Goal: Use online tool/utility

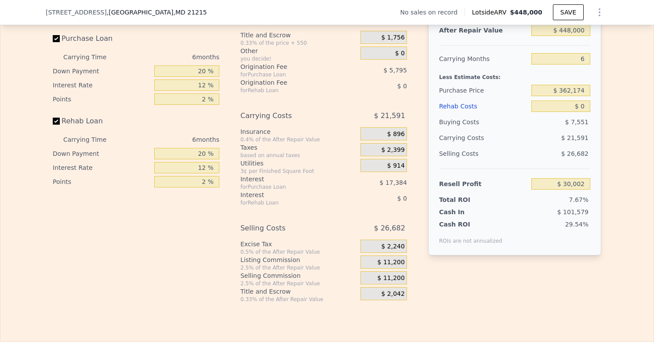
scroll to position [1314, 0]
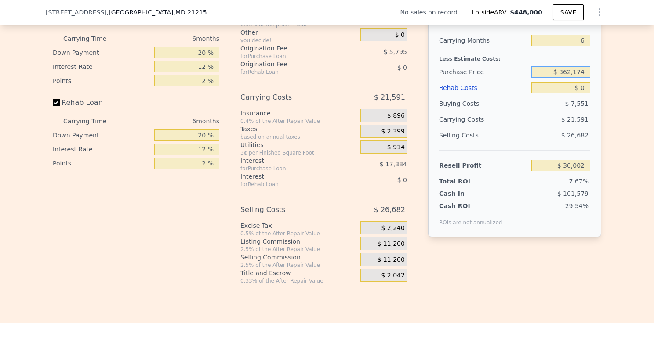
click at [581, 78] on input "$ 362,174" at bounding box center [560, 71] width 59 height 11
click at [580, 78] on input "$ 362,174" at bounding box center [560, 71] width 59 height 11
type input "$ 190,000"
click at [583, 94] on input "$ 0" at bounding box center [560, 87] width 59 height 11
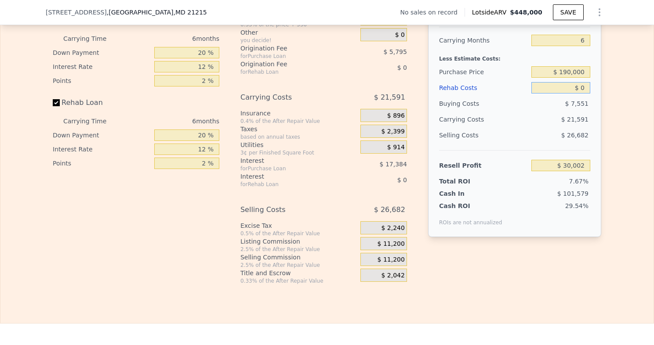
type input "$ 213,766"
type input "$ 1"
type input "$ 213,765"
type input "$ 12"
type input "$ 213,754"
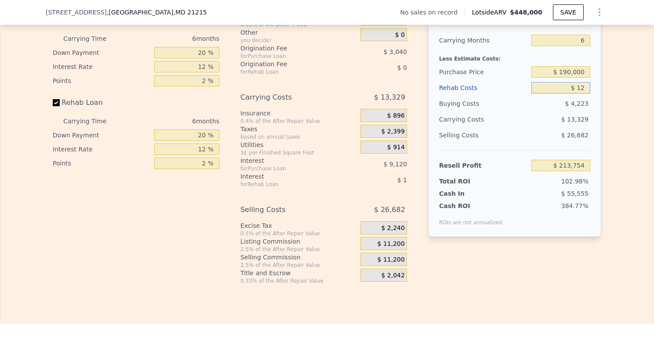
type input "$ 125"
type input "$ 213,633"
type input "$ 125,000"
type input "$ 80,766"
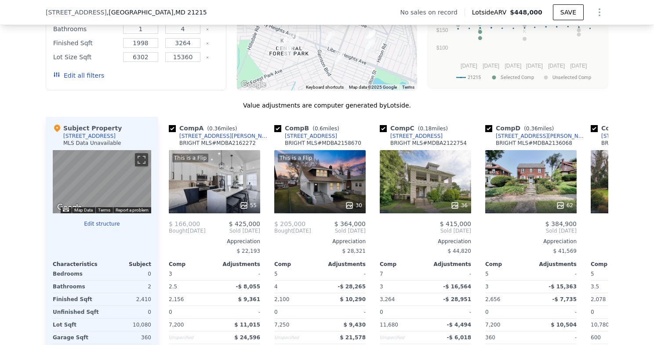
scroll to position [747, 0]
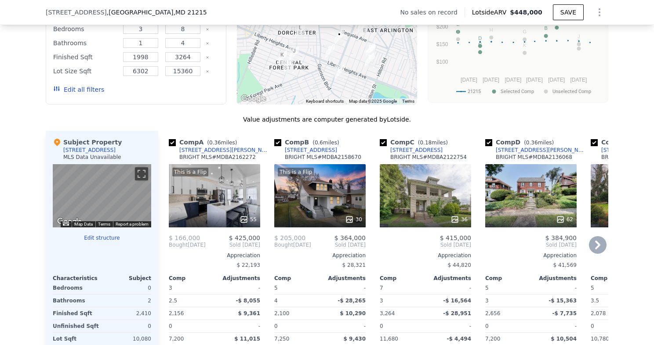
type input "$ 125,000"
click at [595, 249] on icon at bounding box center [597, 245] width 5 height 9
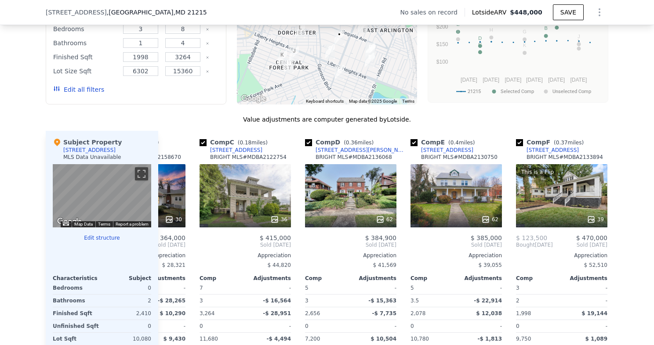
scroll to position [0, 211]
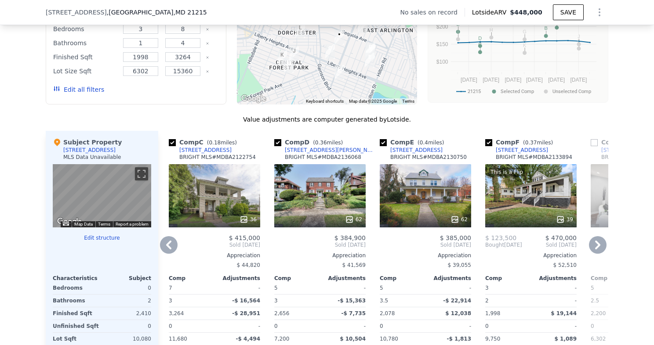
click at [595, 249] on icon at bounding box center [597, 245] width 5 height 9
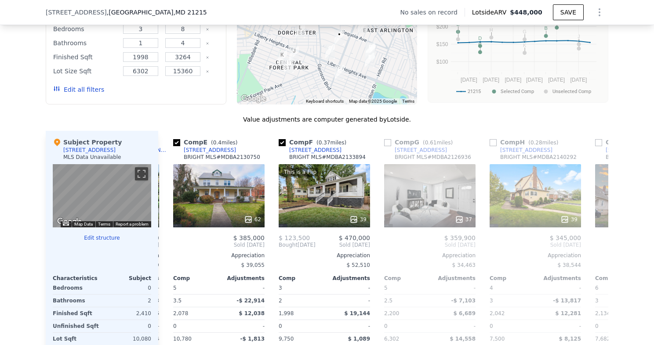
scroll to position [0, 422]
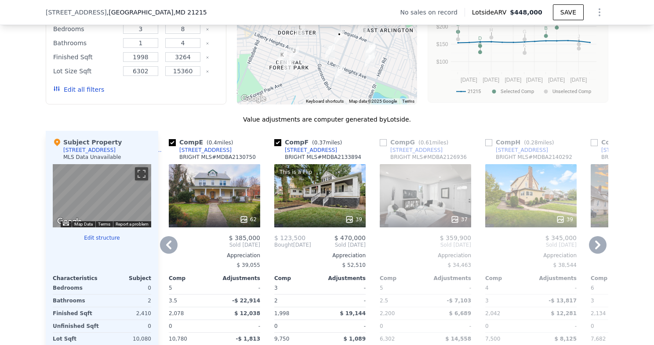
click at [595, 249] on icon at bounding box center [597, 245] width 5 height 9
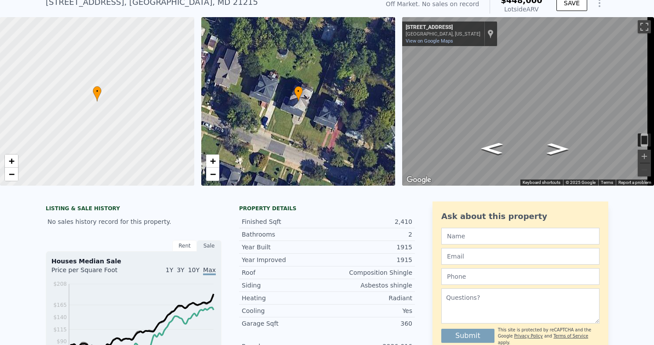
scroll to position [3, 0]
